Goal: Transaction & Acquisition: Purchase product/service

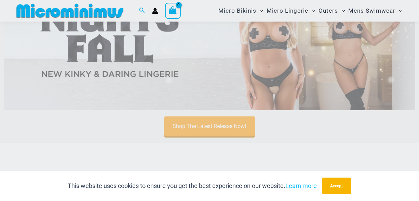
scroll to position [70, 0]
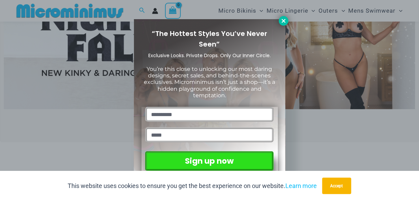
click at [284, 23] on icon at bounding box center [284, 21] width 6 height 6
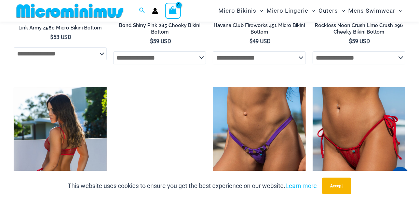
scroll to position [1767, 0]
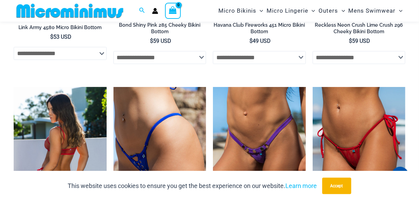
click at [65, 113] on img at bounding box center [60, 156] width 93 height 139
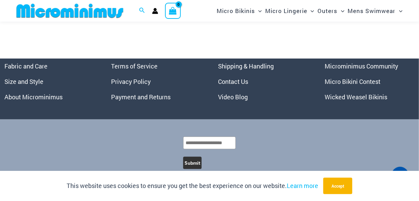
scroll to position [2017, 0]
